Goal: Book appointment/travel/reservation

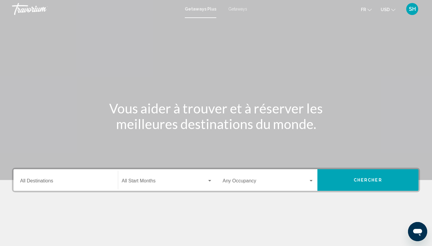
click at [390, 9] on button "USD USD ($) MXN (Mex$) CAD (Can$) GBP (£) EUR (€) AUD (A$) NZD (NZ$) CNY (CN¥)" at bounding box center [388, 9] width 15 height 9
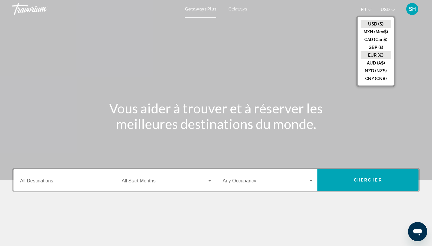
click at [372, 54] on button "EUR (€)" at bounding box center [376, 55] width 30 height 8
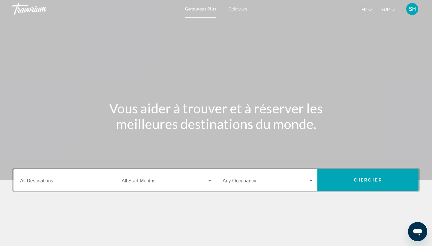
click at [241, 10] on span "Getaways" at bounding box center [237, 9] width 19 height 5
click at [57, 184] on input "Destination All Destinations" at bounding box center [65, 181] width 91 height 5
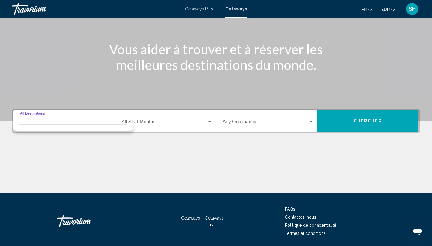
scroll to position [80, 0]
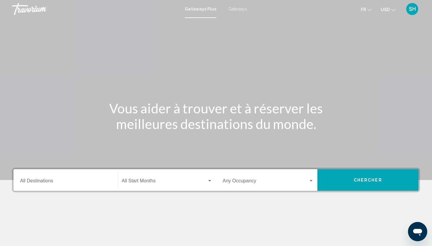
click at [389, 8] on span "USD" at bounding box center [385, 9] width 9 height 5
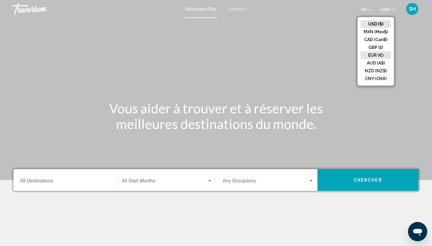
click at [369, 53] on button "EUR (€)" at bounding box center [376, 55] width 30 height 8
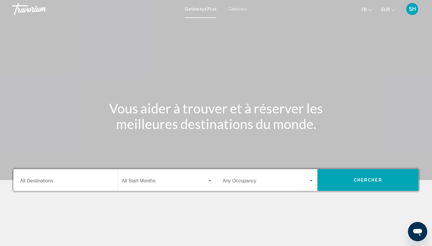
click at [240, 7] on span "Getaways" at bounding box center [237, 9] width 19 height 5
click at [42, 181] on input "Destination All Destinations" at bounding box center [65, 181] width 91 height 5
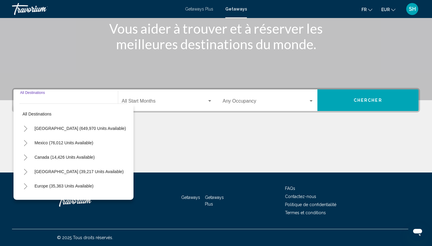
click at [26, 184] on icon "Toggle Europe (35,363 units available)" at bounding box center [25, 186] width 4 height 6
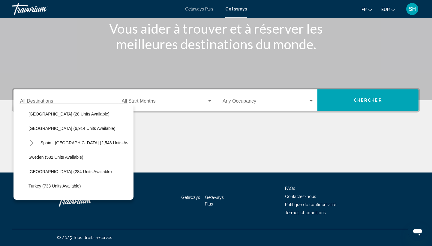
scroll to position [302, 0]
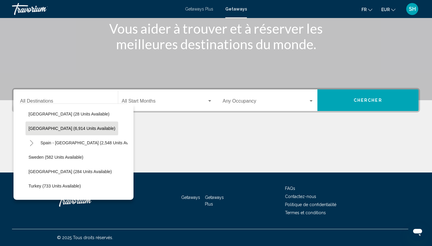
click at [52, 130] on span "[GEOGRAPHIC_DATA] (6,914 units available)" at bounding box center [71, 128] width 87 height 5
type input "**********"
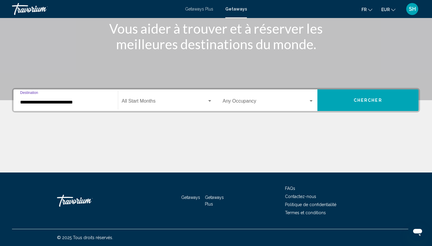
click at [162, 100] on span "Search widget" at bounding box center [164, 102] width 85 height 5
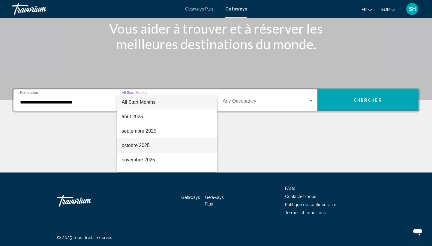
click at [134, 142] on span "octobre 2025" at bounding box center [167, 145] width 91 height 14
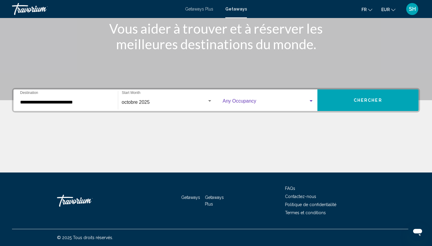
click at [272, 102] on span "Search widget" at bounding box center [266, 102] width 86 height 5
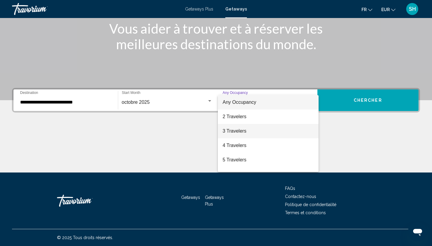
click at [244, 127] on span "3 Travelers" at bounding box center [268, 131] width 91 height 14
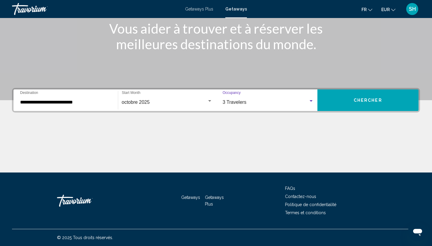
click at [266, 103] on div "3 Travelers" at bounding box center [266, 102] width 86 height 5
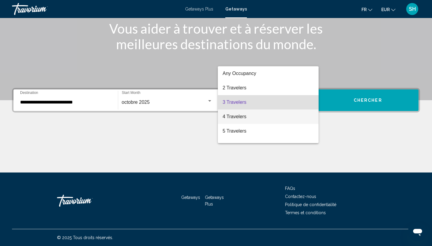
click at [247, 118] on span "4 Travelers" at bounding box center [268, 116] width 91 height 14
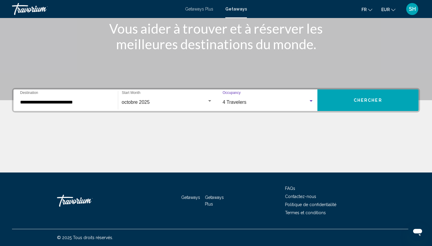
click at [346, 103] on button "Chercher" at bounding box center [367, 100] width 101 height 22
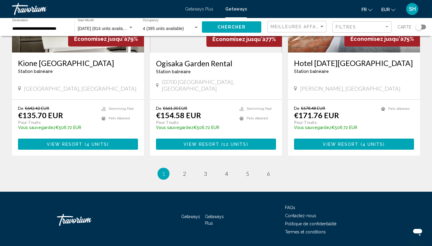
scroll to position [732, 0]
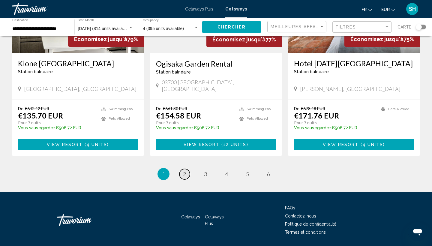
click at [187, 169] on link "page 2" at bounding box center [184, 174] width 10 height 10
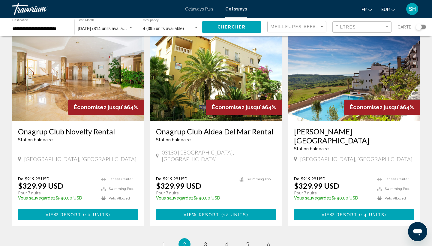
scroll to position [697, 0]
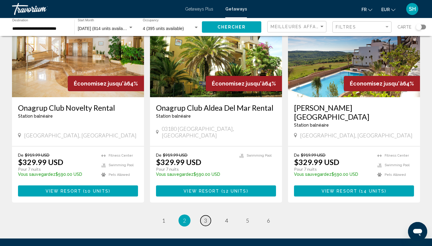
click at [201, 215] on link "page 3" at bounding box center [205, 220] width 10 height 10
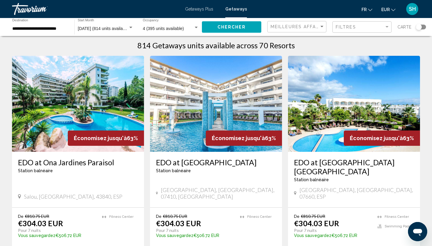
scroll to position [8, 0]
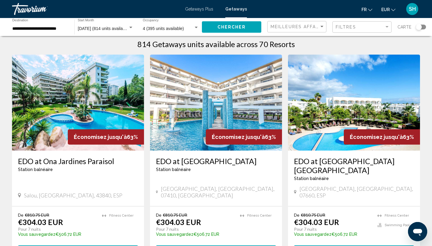
click at [178, 86] on img "Main content" at bounding box center [216, 103] width 132 height 96
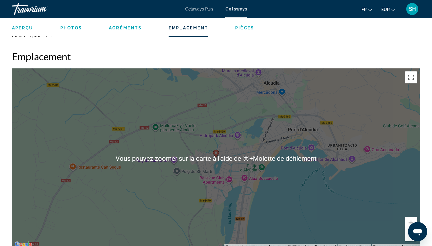
scroll to position [747, 0]
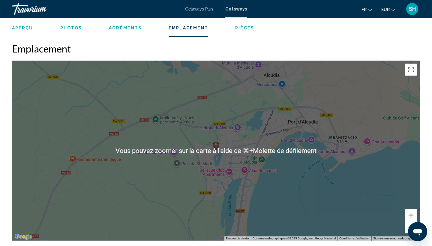
click at [407, 221] on button "Zoom arrière" at bounding box center [411, 227] width 12 height 12
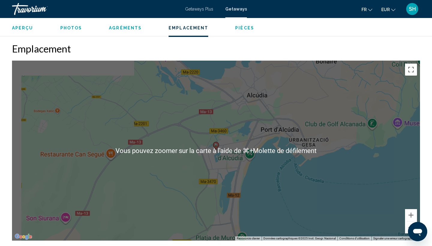
click at [407, 221] on button "Zoom arrière" at bounding box center [411, 227] width 12 height 12
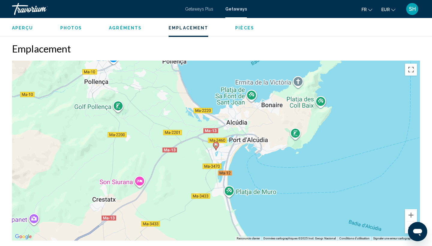
click at [407, 221] on button "Zoom arrière" at bounding box center [411, 227] width 12 height 12
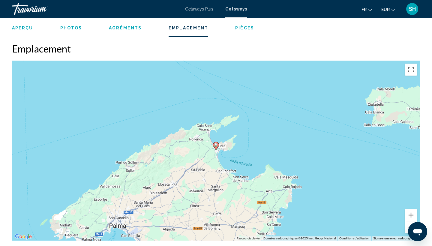
click at [407, 221] on button "Zoom arrière" at bounding box center [411, 227] width 12 height 12
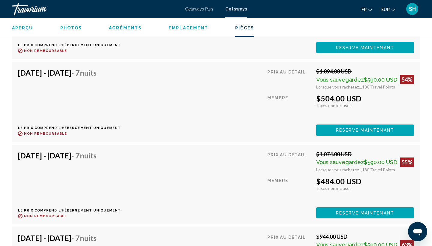
scroll to position [1153, 0]
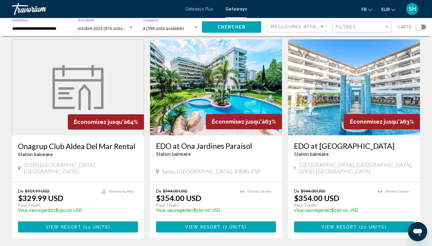
scroll to position [24, 0]
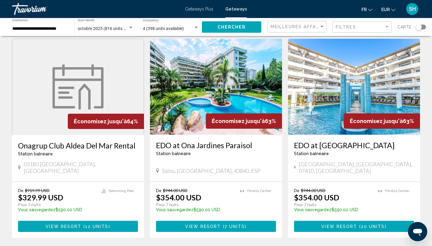
click at [347, 86] on img "Main content" at bounding box center [354, 87] width 132 height 96
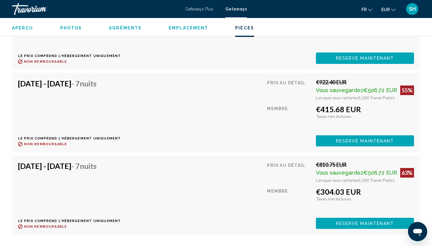
scroll to position [1233, 0]
